Goal: Task Accomplishment & Management: Manage account settings

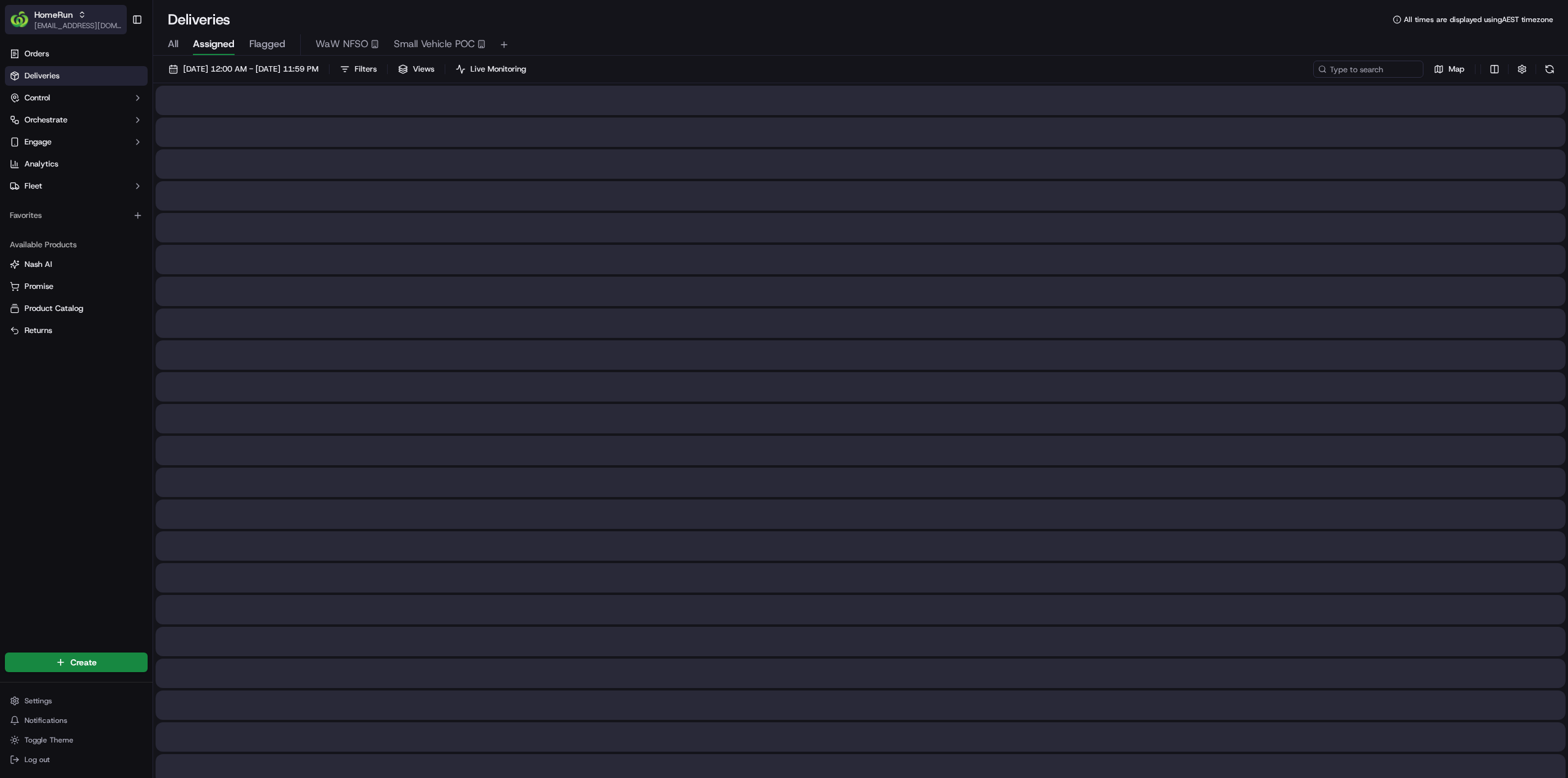
click at [74, 13] on div "HomeRun" at bounding box center [78, 15] width 87 height 13
click at [182, 82] on span "MILKRUN" at bounding box center [173, 87] width 33 height 11
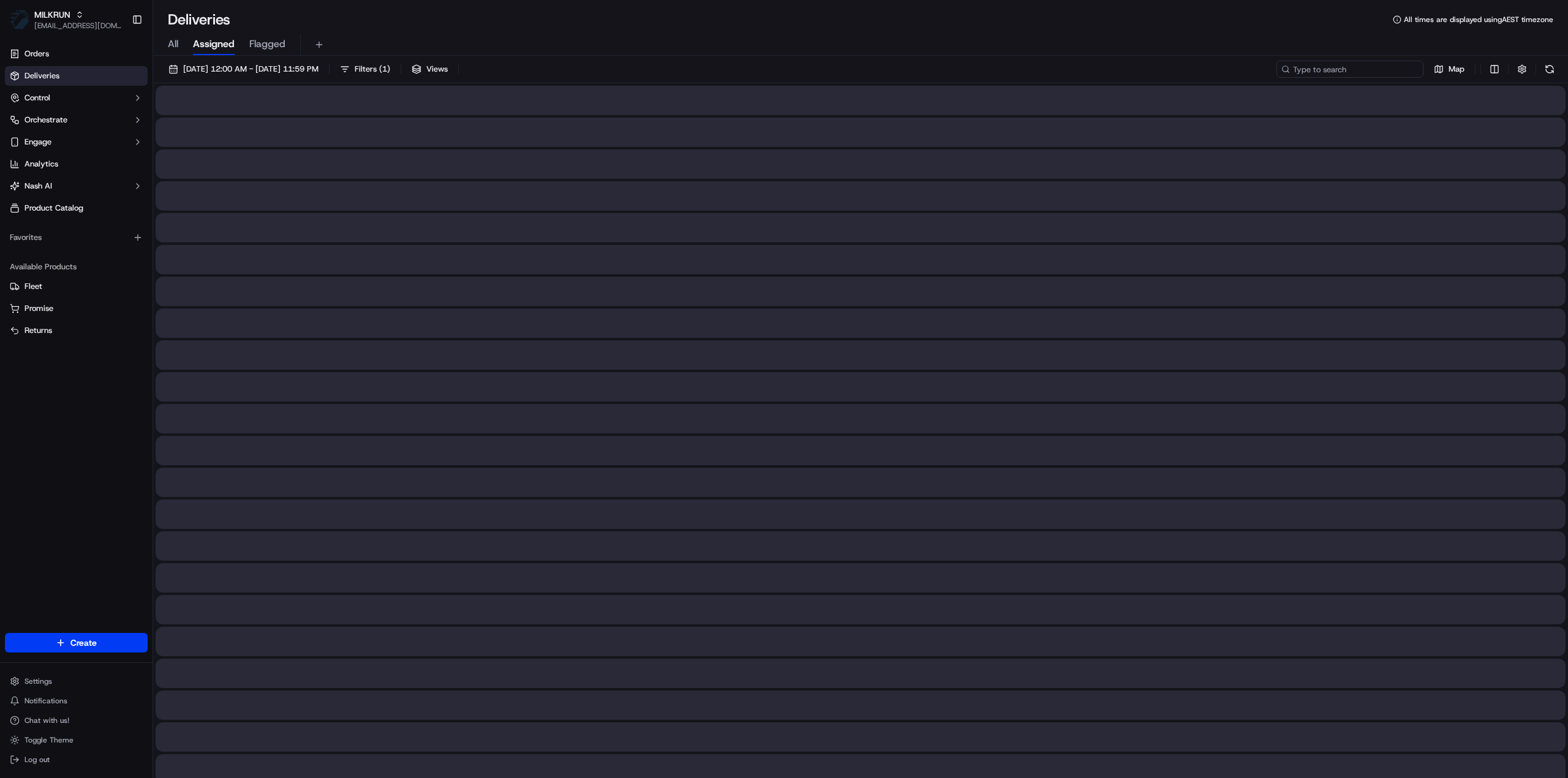
click at [1371, 75] on input at bounding box center [1350, 70] width 147 height 17
paste input "7ee401bf-0369-446c-a324-ae26dde82c65_copy"
type input "7ee401bf-0369-446c-a324-ae26dde82c65_copy"
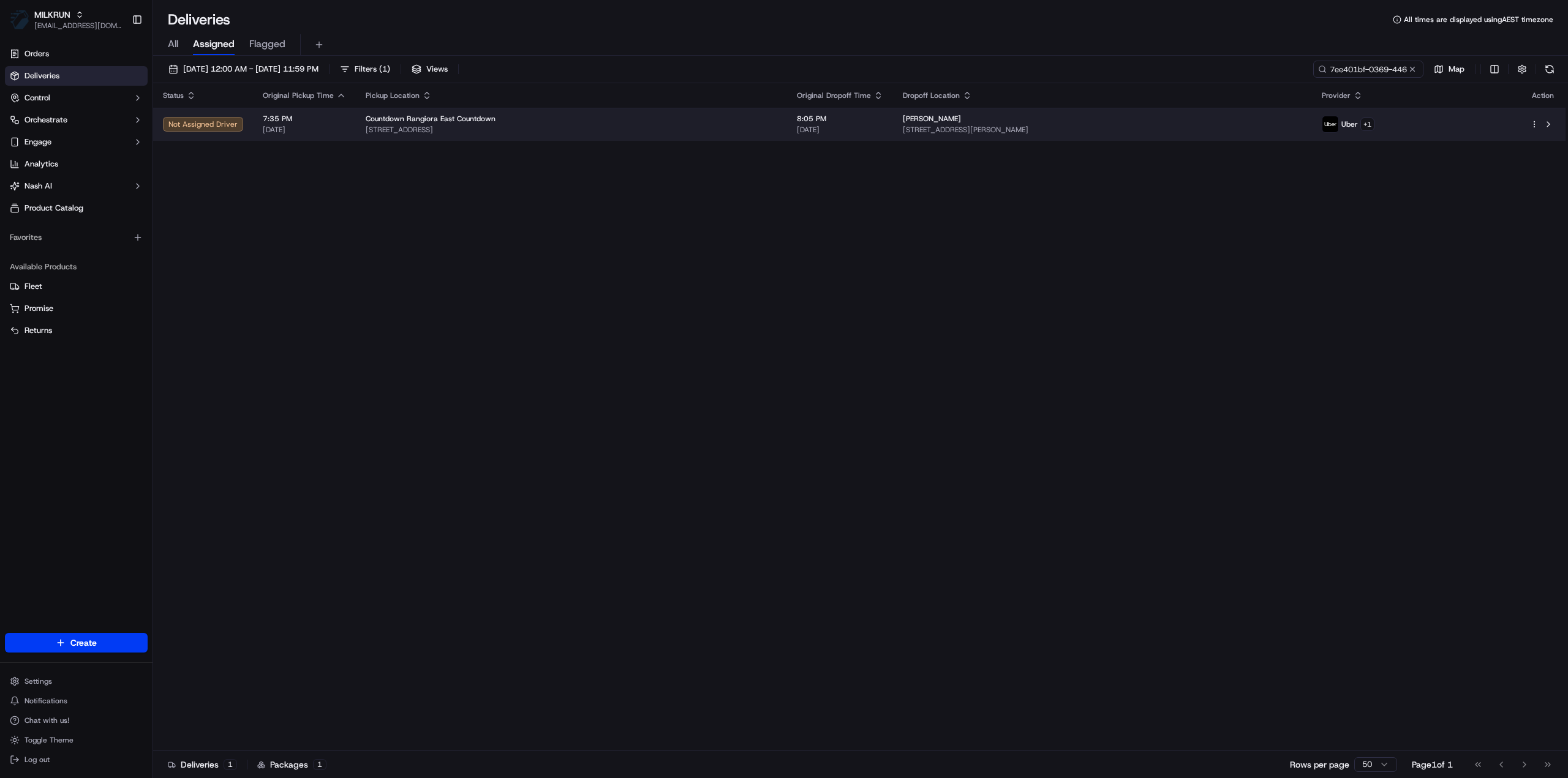
click at [956, 124] on div "[PERSON_NAME] [STREET_ADDRESS][PERSON_NAME]" at bounding box center [1103, 124] width 399 height 20
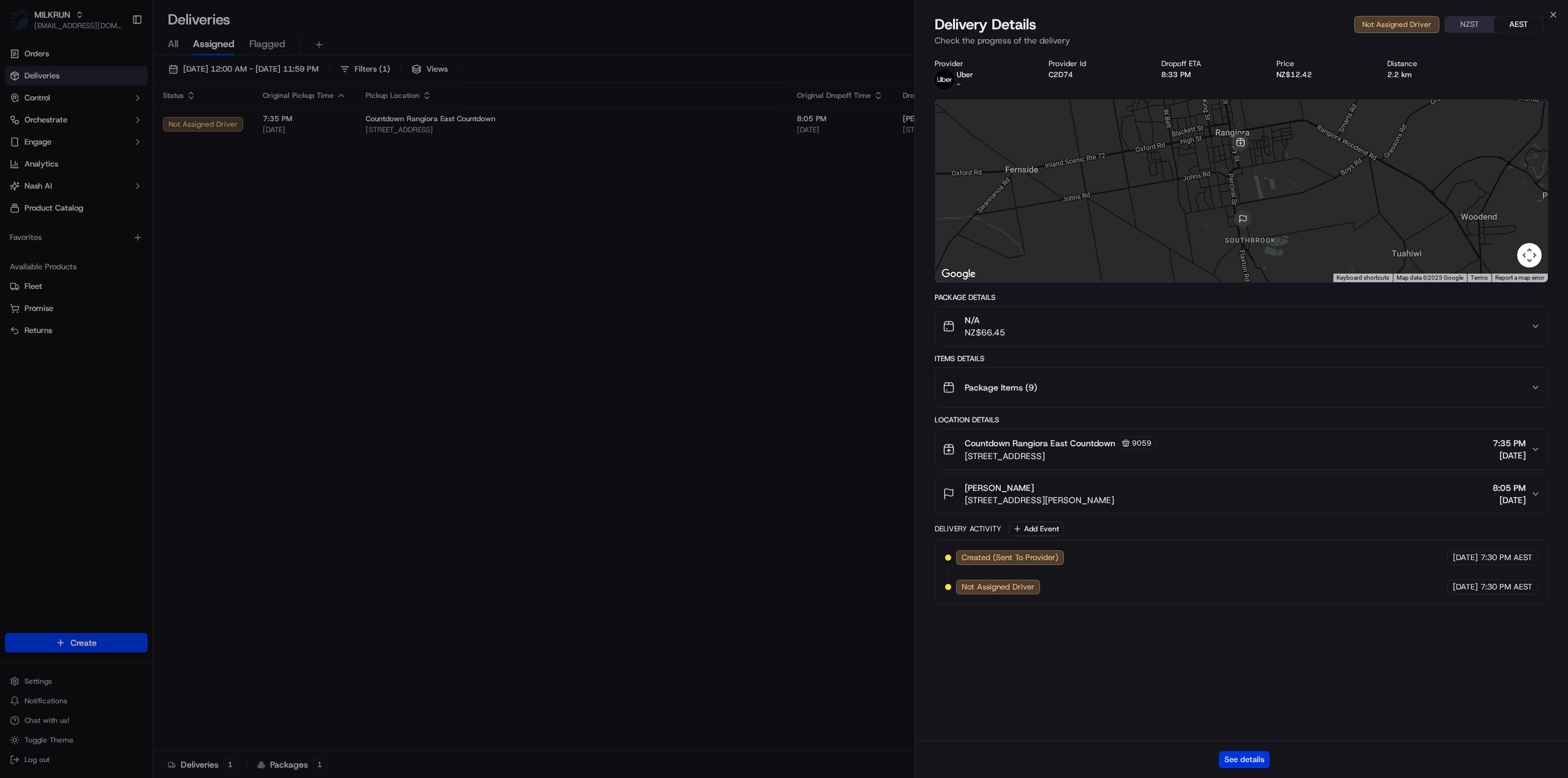
click at [1240, 755] on button "See details" at bounding box center [1244, 761] width 50 height 17
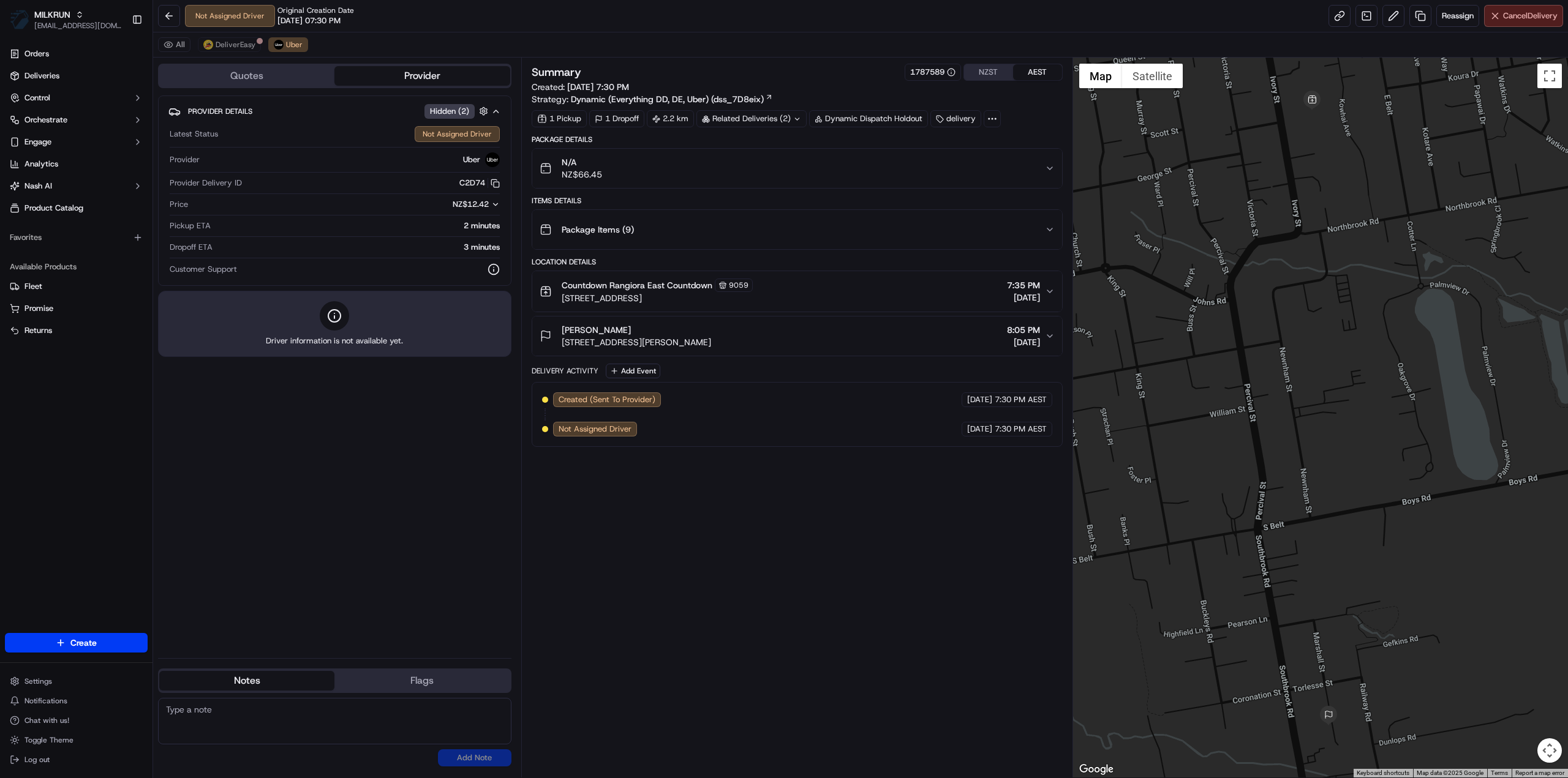
click at [1529, 20] on span "Cancel Delivery" at bounding box center [1530, 16] width 54 height 11
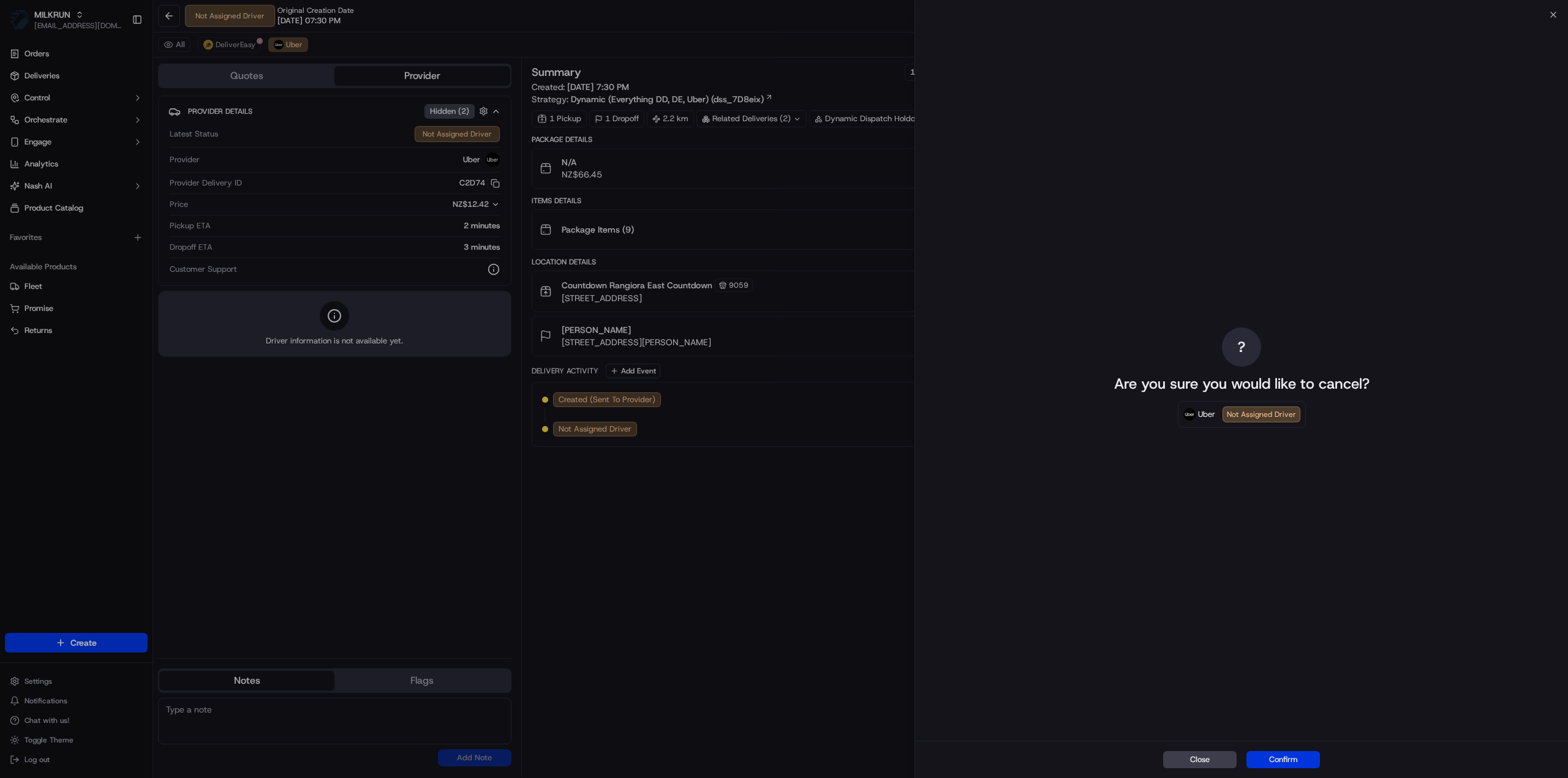
click at [1304, 760] on button "Confirm" at bounding box center [1283, 761] width 74 height 17
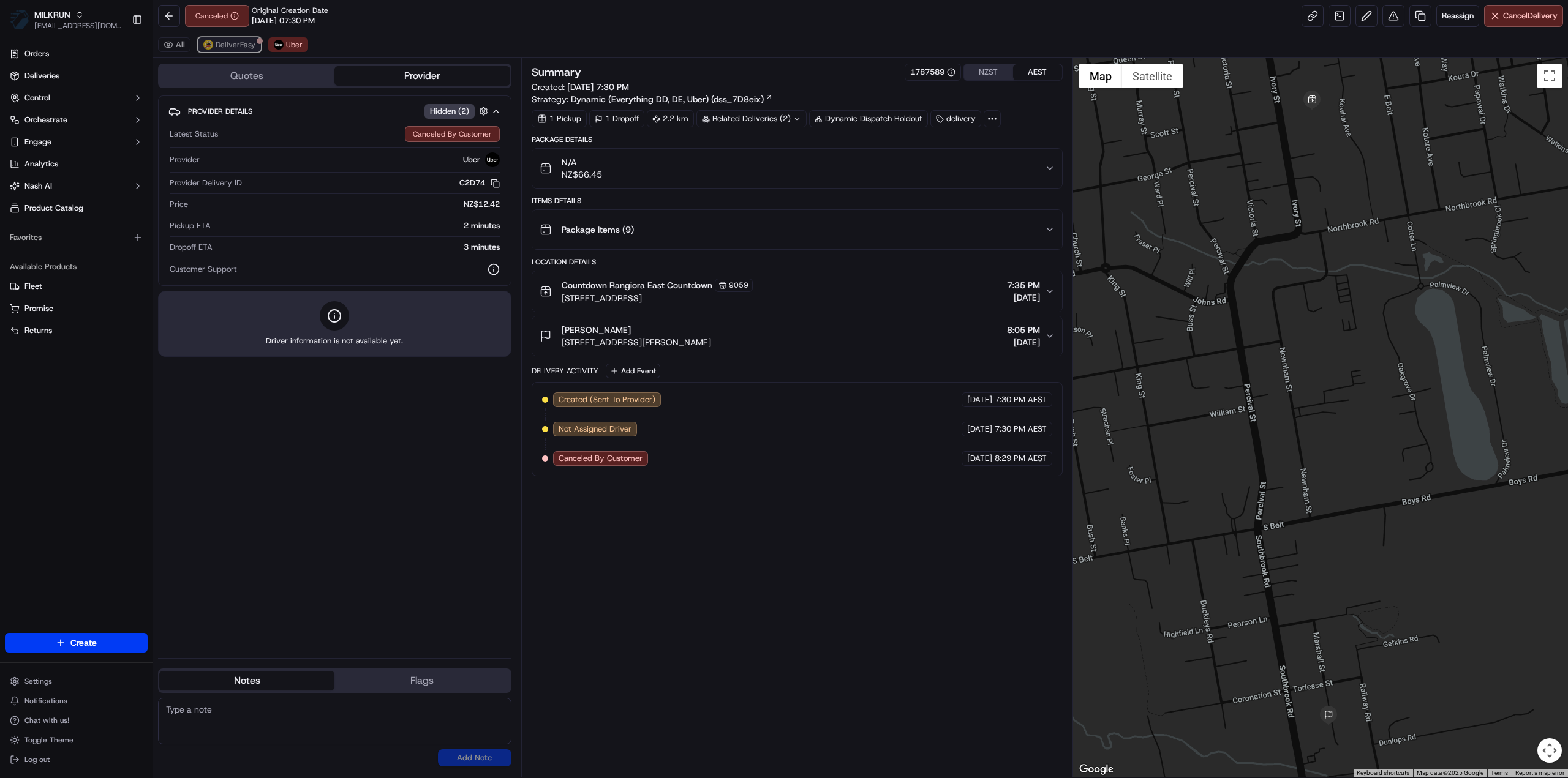
click at [237, 41] on span "DeliverEasy" at bounding box center [235, 45] width 40 height 10
